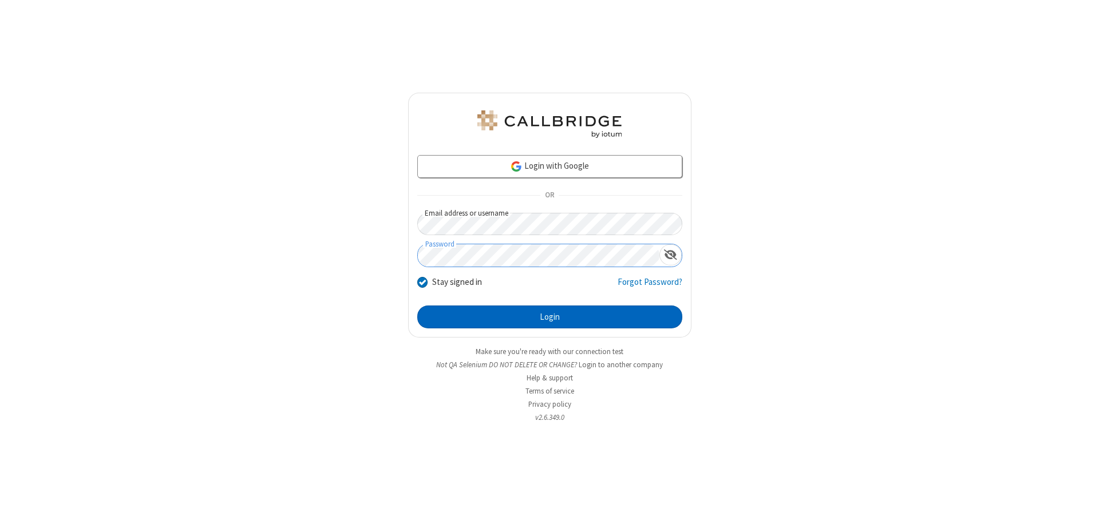
click at [550, 317] on button "Login" at bounding box center [549, 317] width 265 height 23
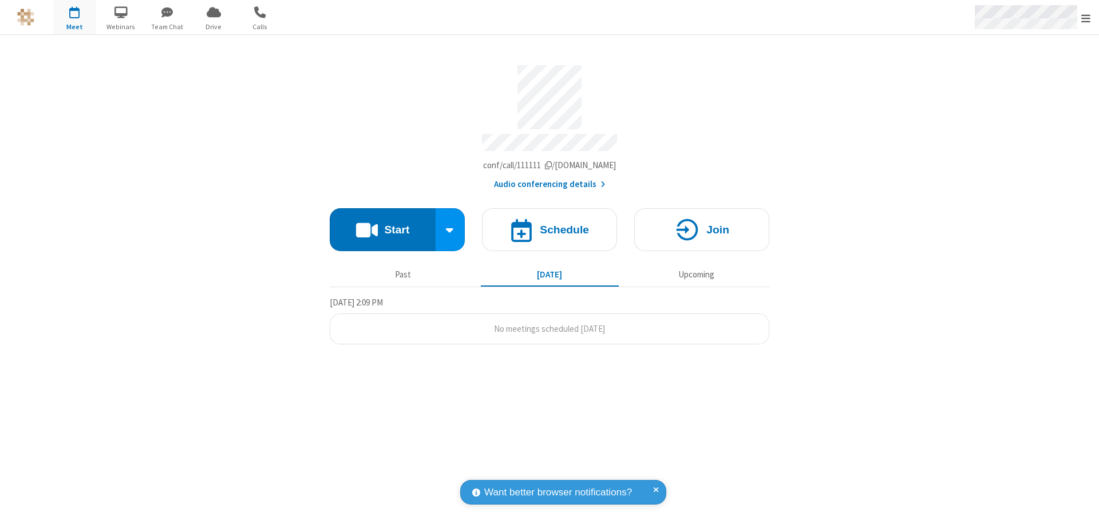
click at [1086, 18] on span "Open menu" at bounding box center [1086, 18] width 9 height 11
click at [1019, 76] on div "Settings" at bounding box center [1020, 76] width 160 height 31
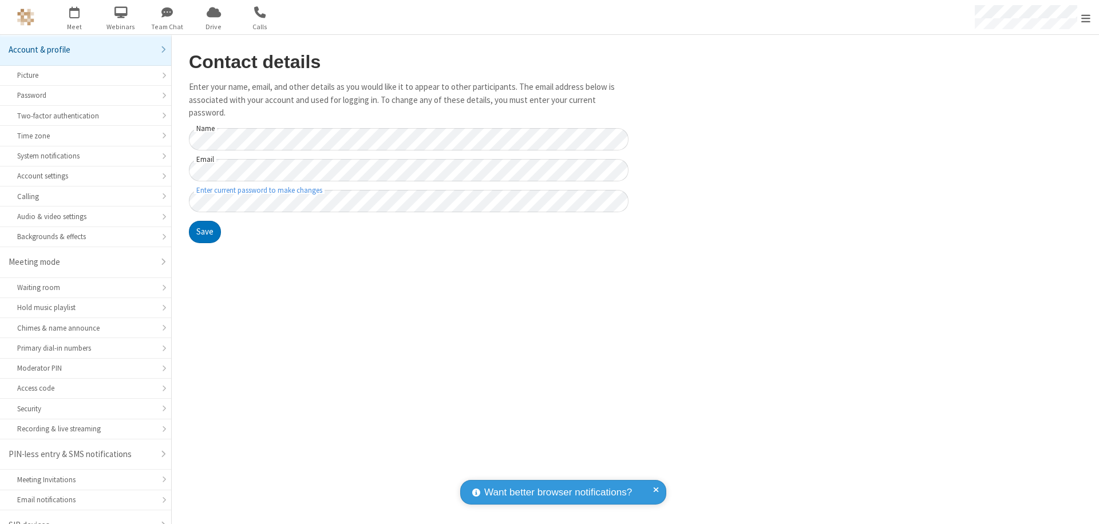
scroll to position [16, 0]
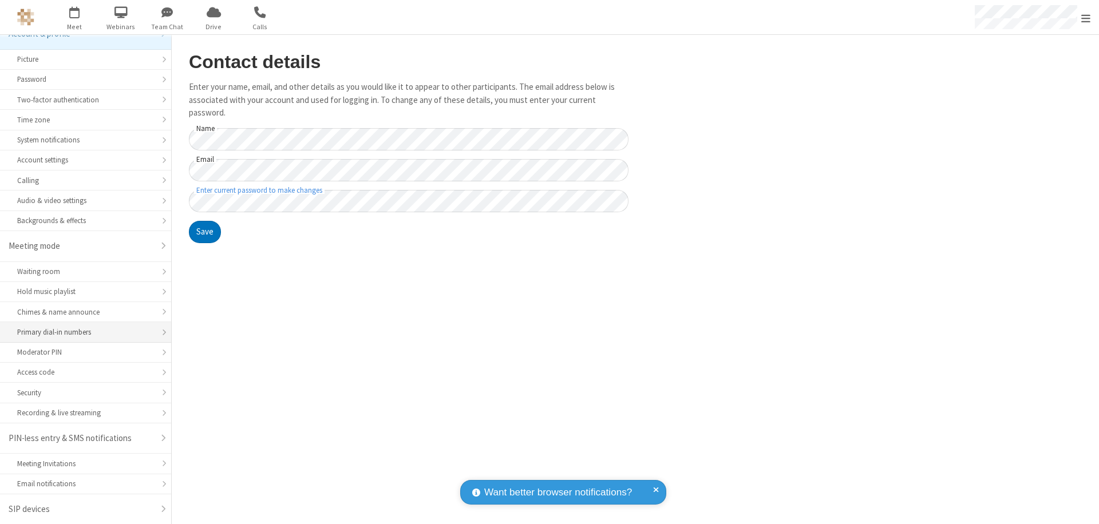
click at [81, 333] on div "Primary dial-in numbers" at bounding box center [85, 332] width 137 height 11
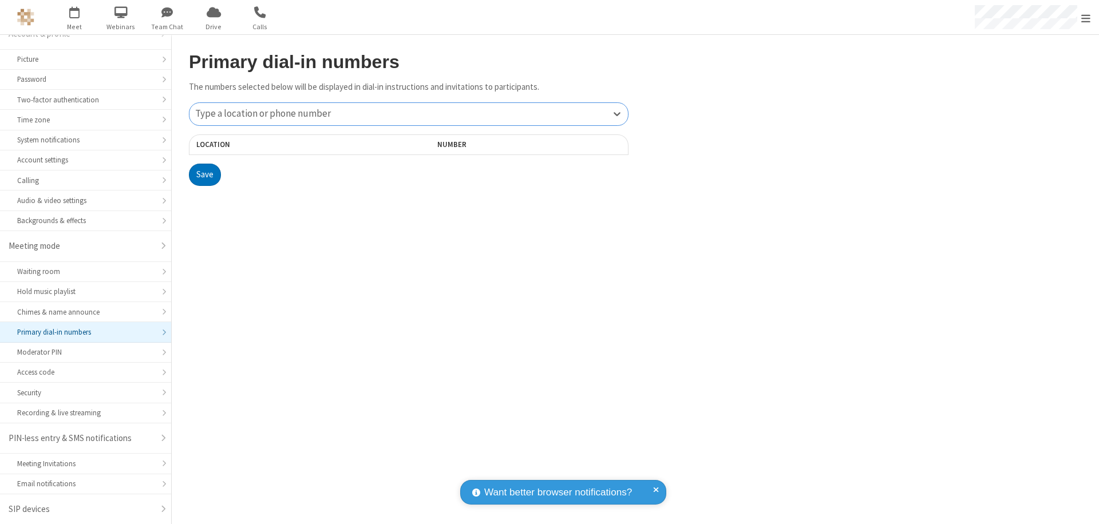
click at [409, 114] on div "Type a location or phone number" at bounding box center [409, 114] width 439 height 22
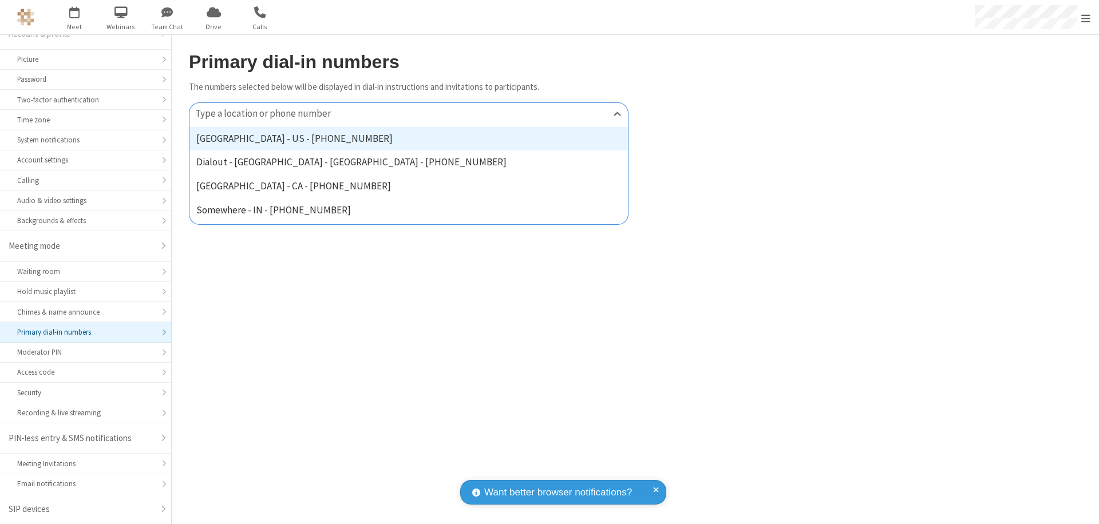
type input "[PHONE_NUMBER]"
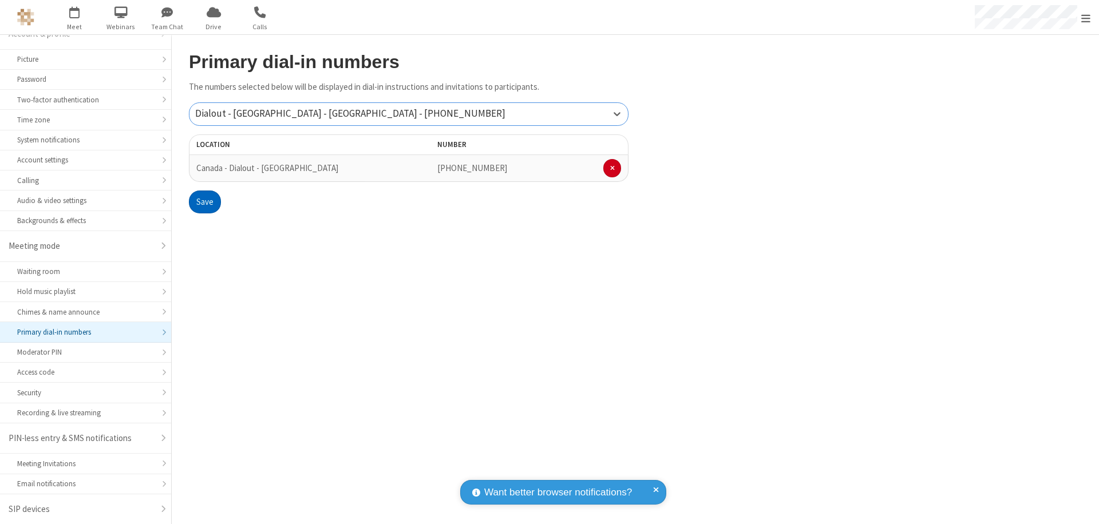
click at [204, 202] on button "Save" at bounding box center [205, 202] width 32 height 23
